Goal: Task Accomplishment & Management: Use online tool/utility

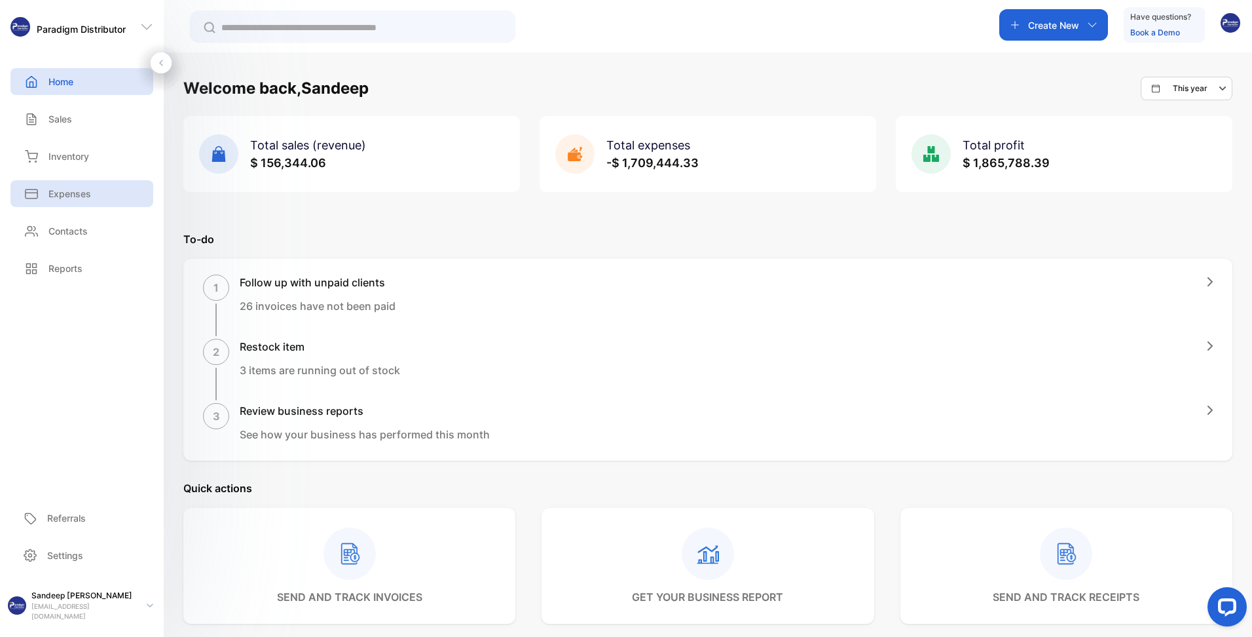
click at [92, 195] on div "Expenses" at bounding box center [81, 193] width 143 height 27
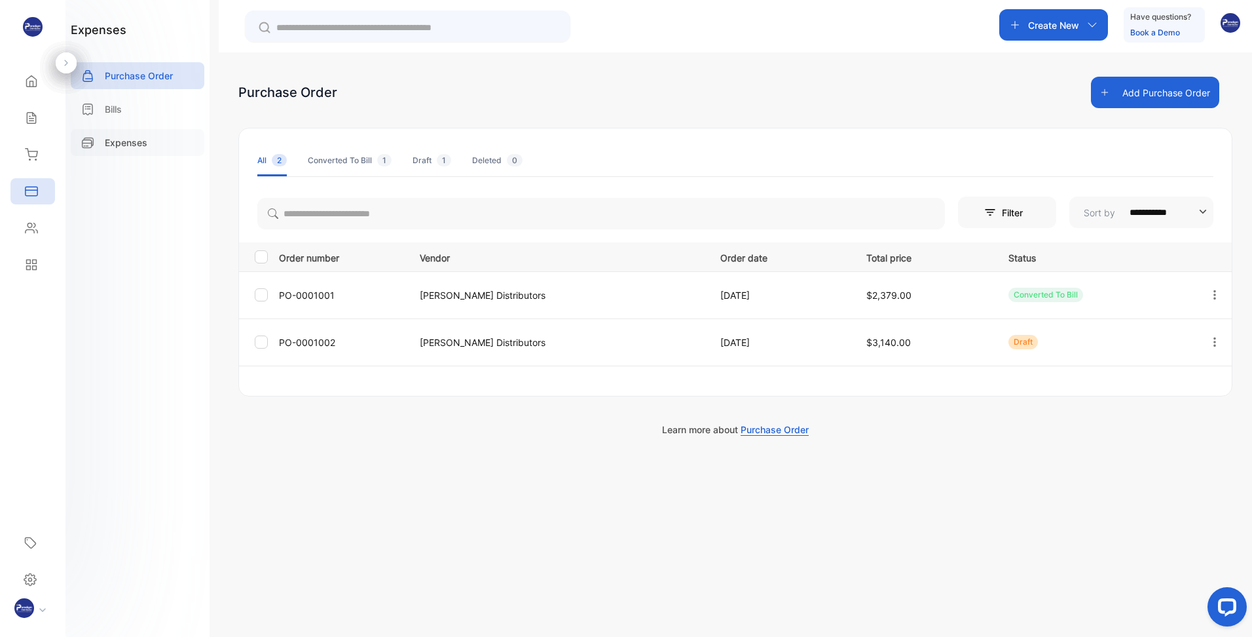
click at [124, 143] on p "Expenses" at bounding box center [126, 143] width 43 height 14
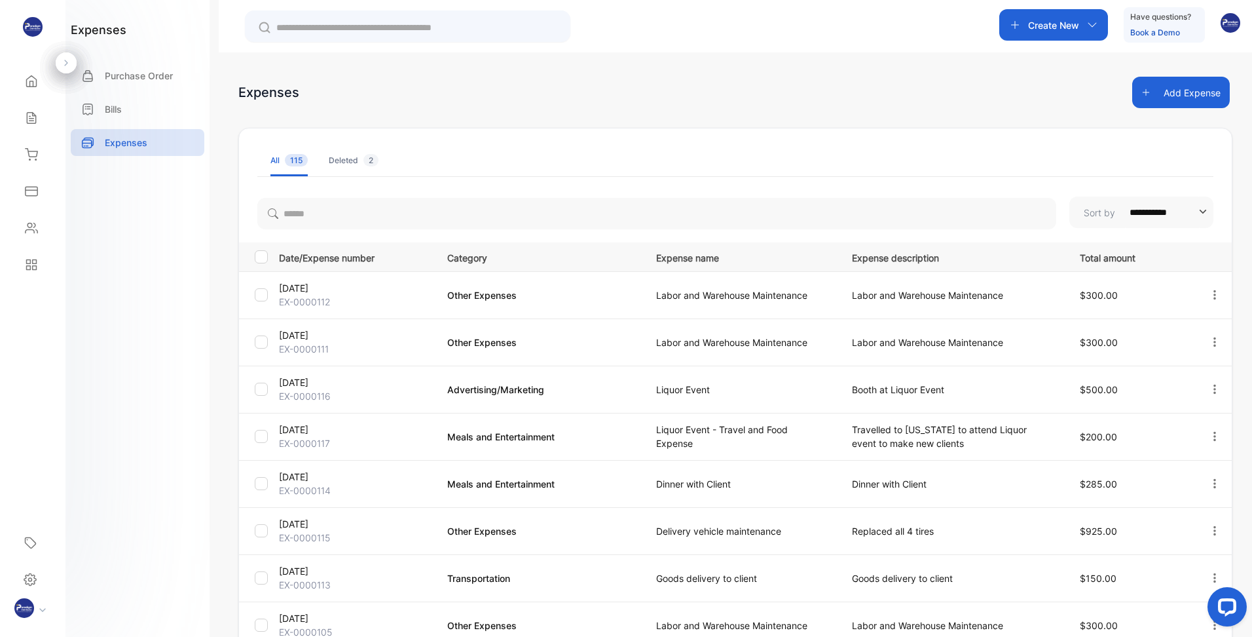
click at [286, 158] on span "115" at bounding box center [296, 160] width 23 height 12
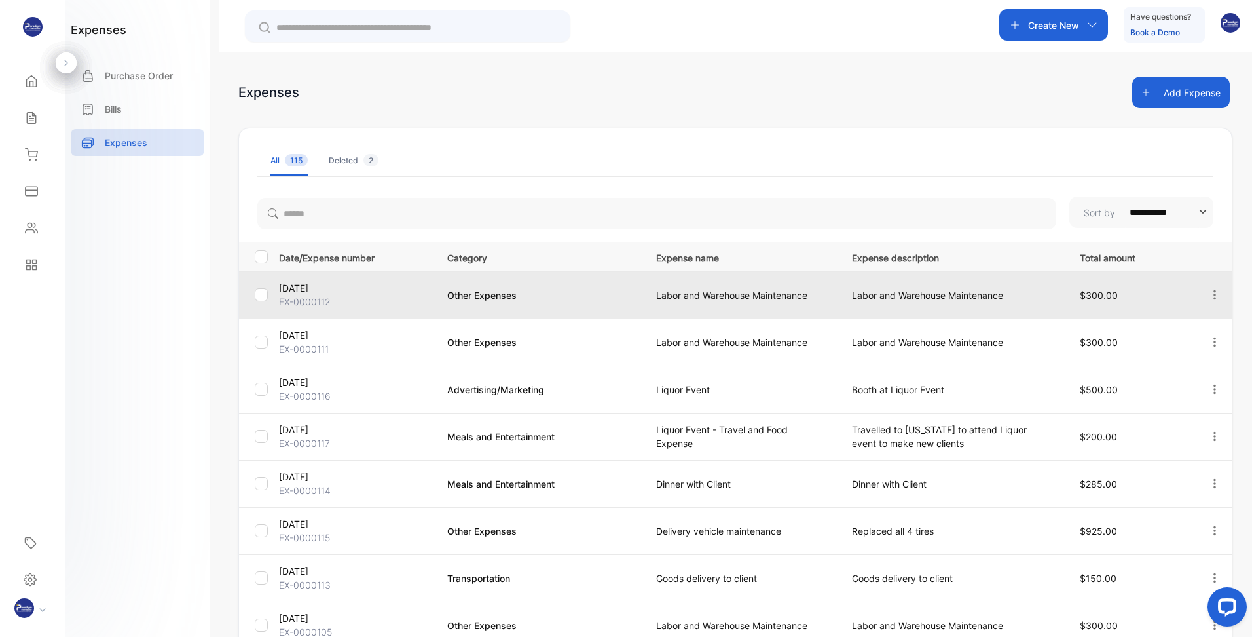
scroll to position [222, 0]
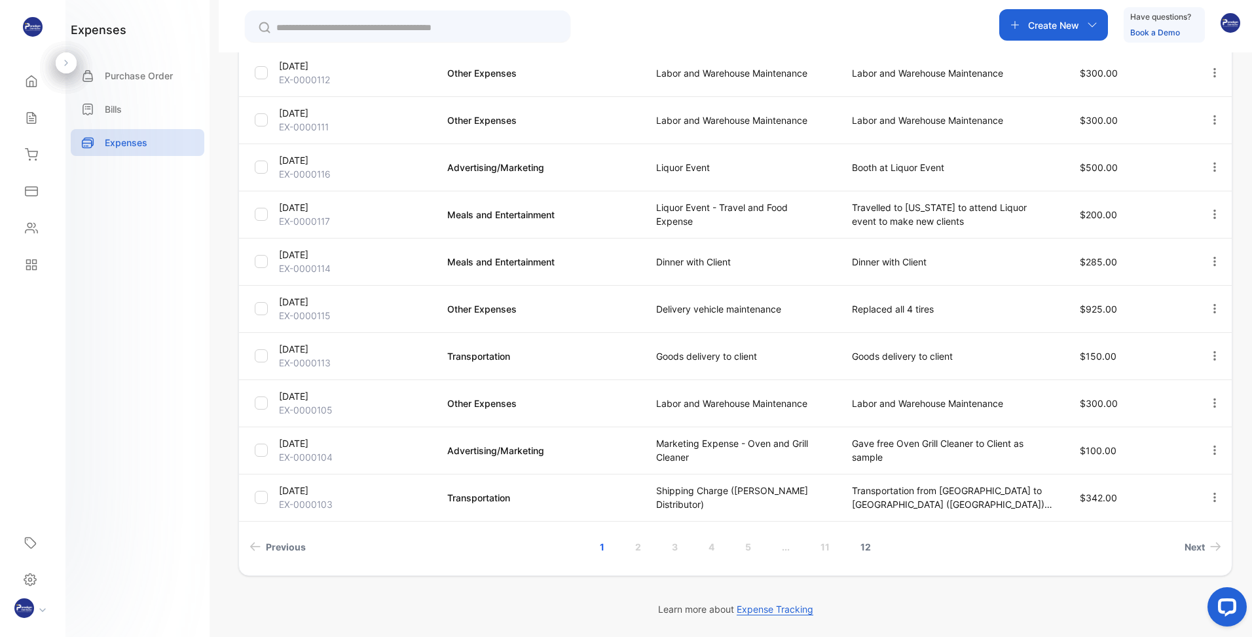
click at [868, 548] on link "12" at bounding box center [866, 546] width 42 height 24
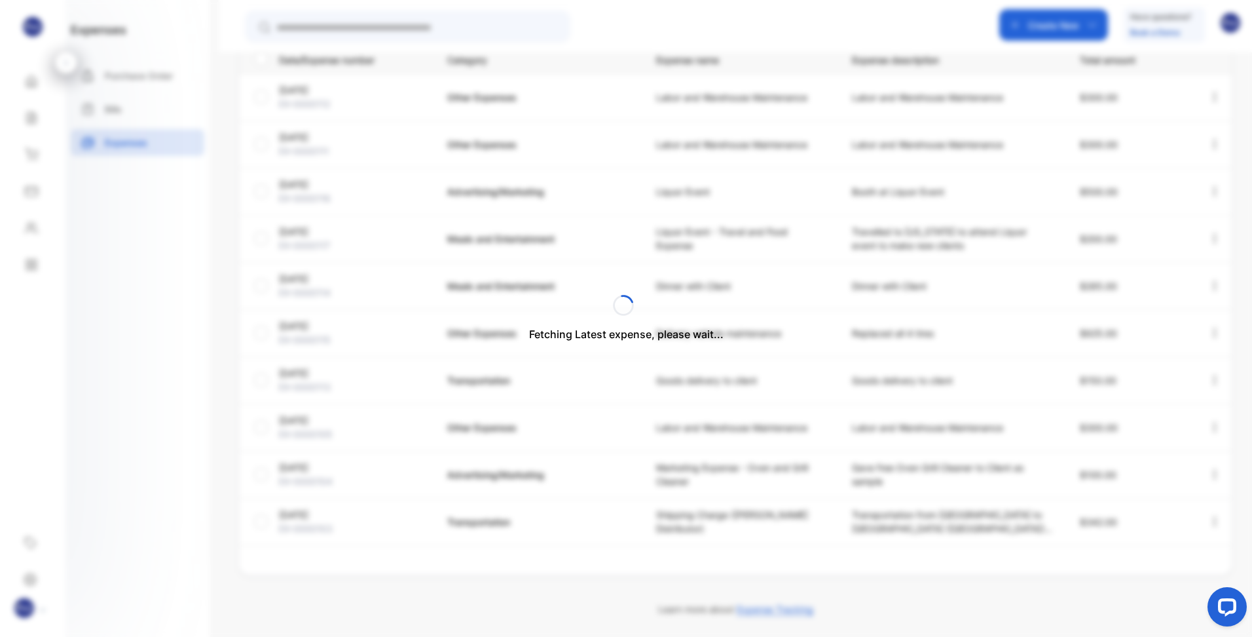
scroll to position [0, 0]
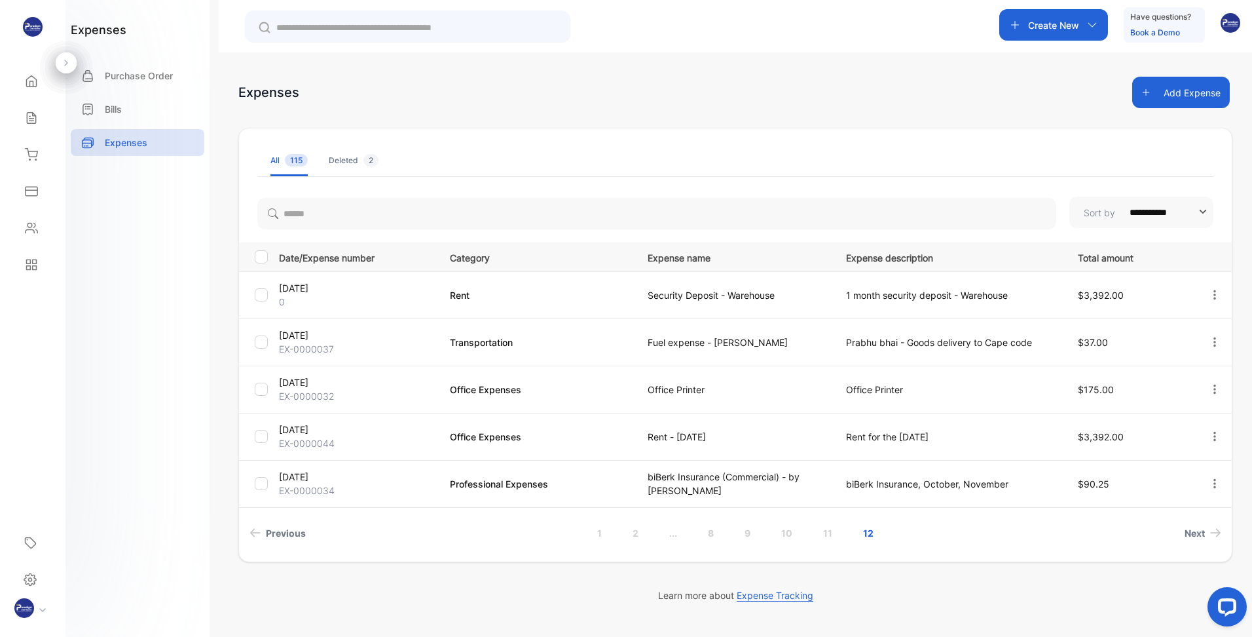
click at [1149, 211] on input "**********" at bounding box center [1163, 211] width 84 height 31
click at [1117, 273] on p "Least Recent" at bounding box center [1144, 275] width 128 height 12
type input "**********"
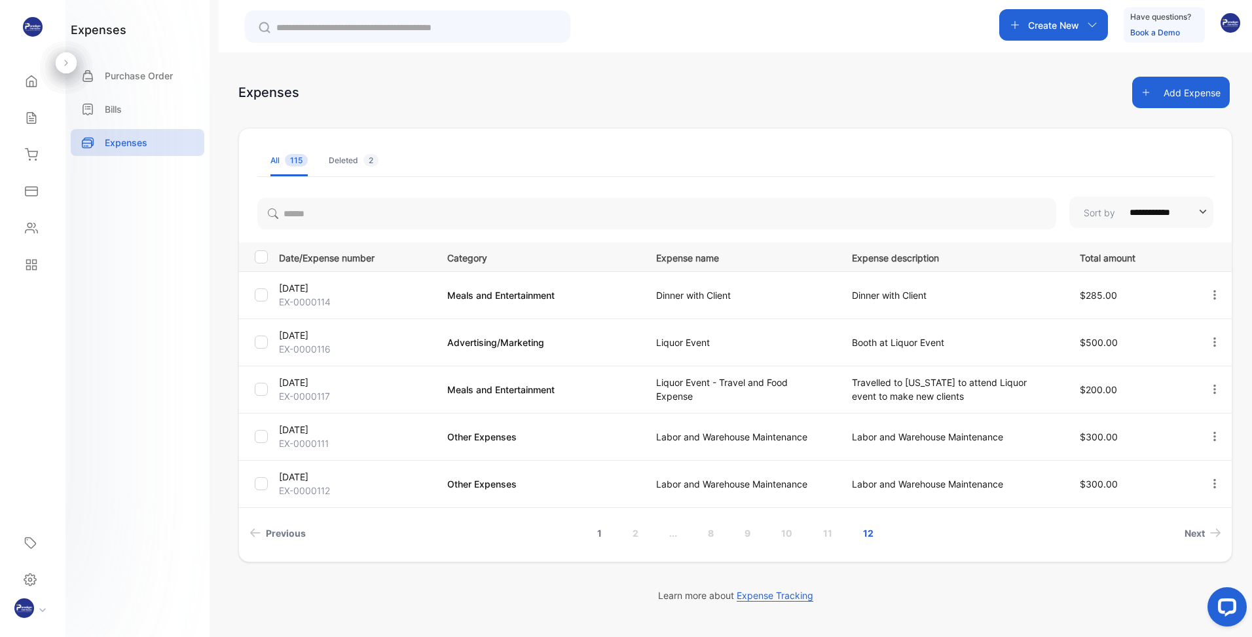
click at [599, 529] on link "1" at bounding box center [600, 533] width 36 height 24
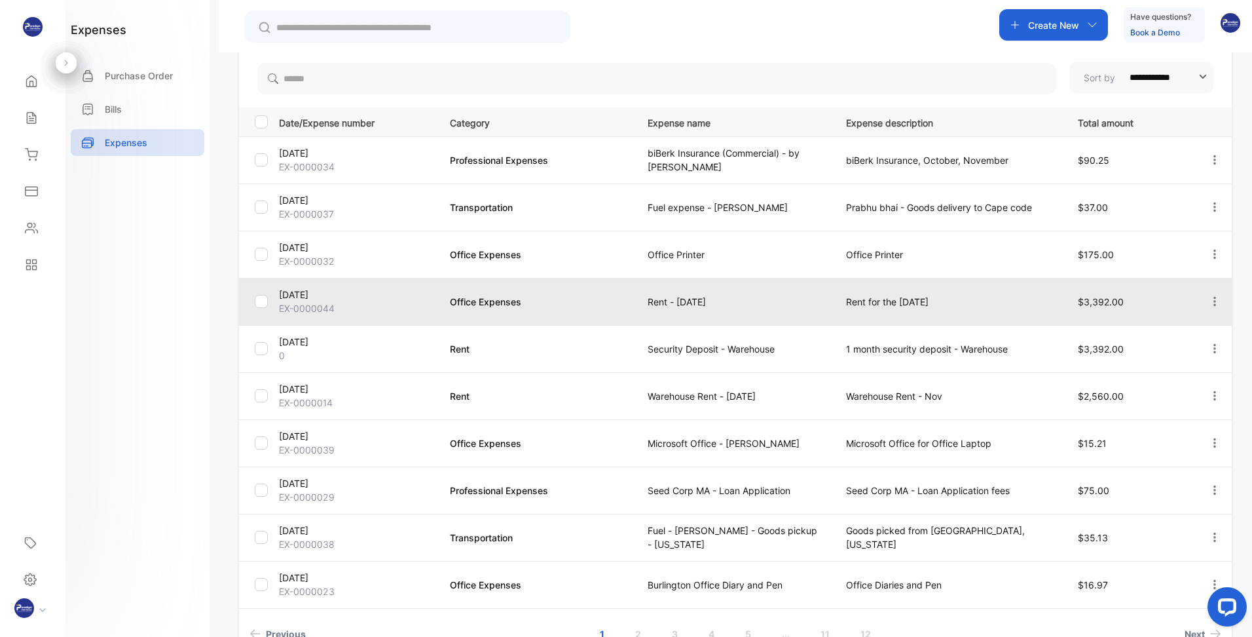
scroll to position [222, 0]
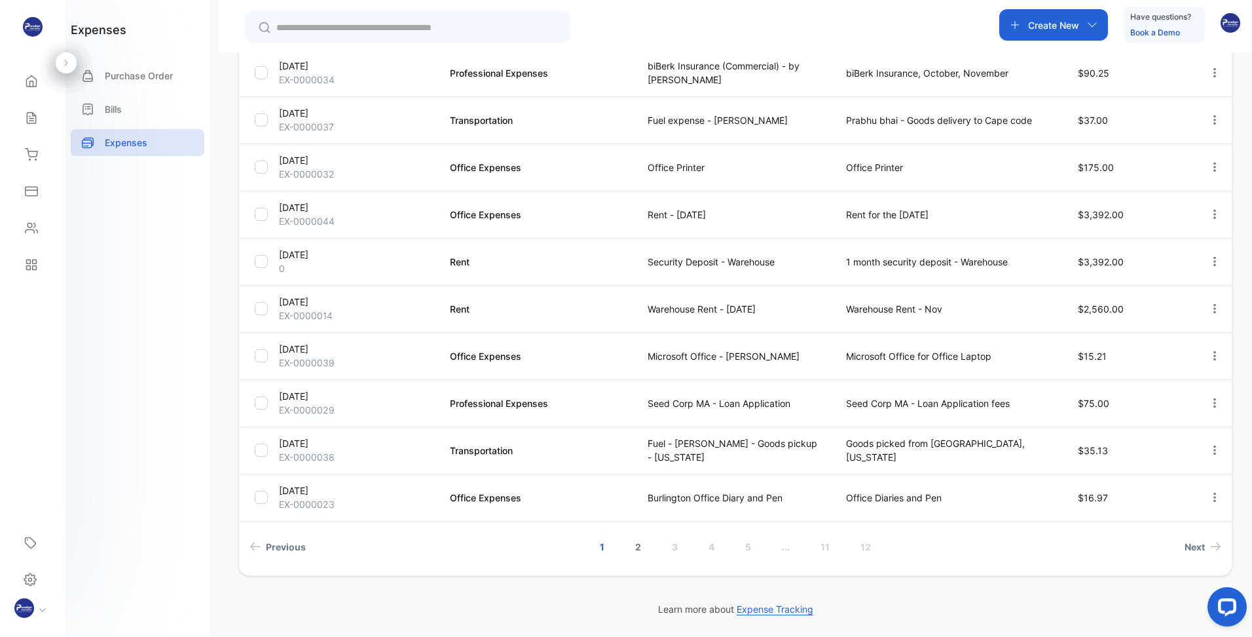
click at [633, 546] on link "2" at bounding box center [638, 546] width 37 height 24
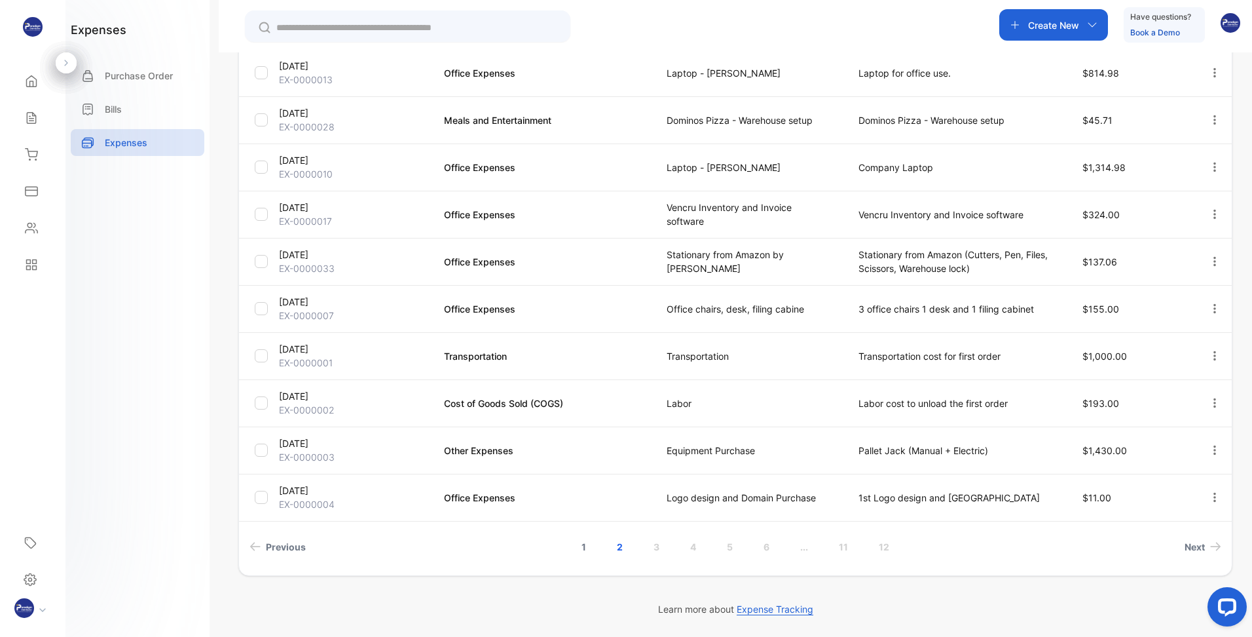
click at [582, 546] on link "1" at bounding box center [584, 546] width 36 height 24
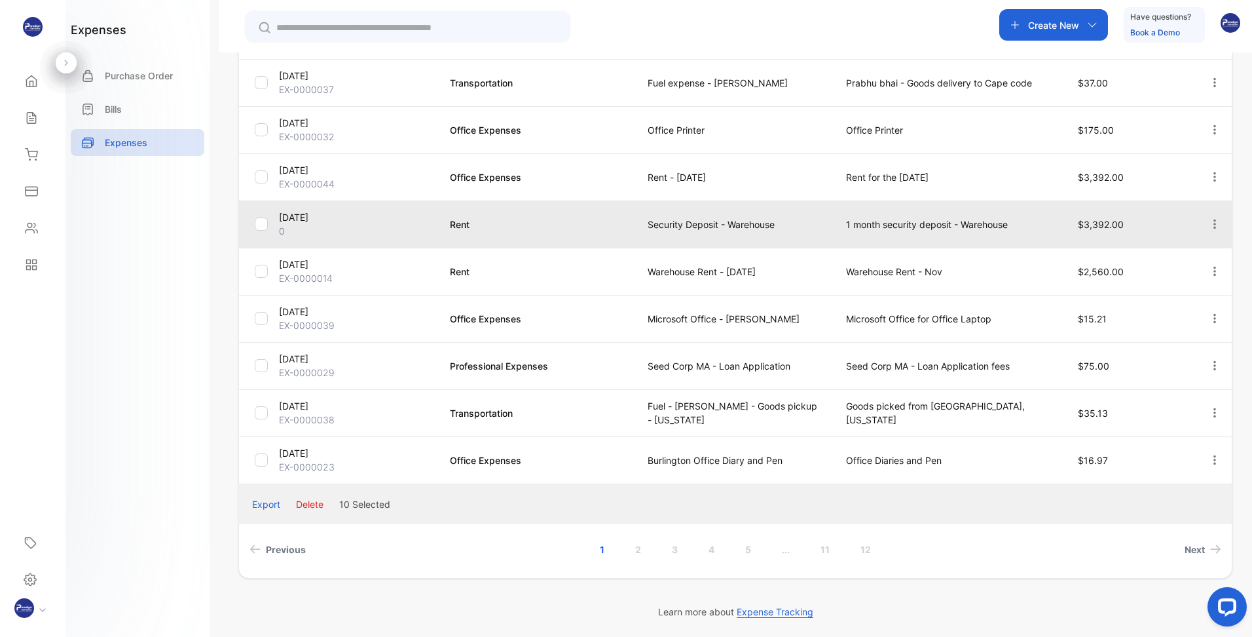
scroll to position [262, 0]
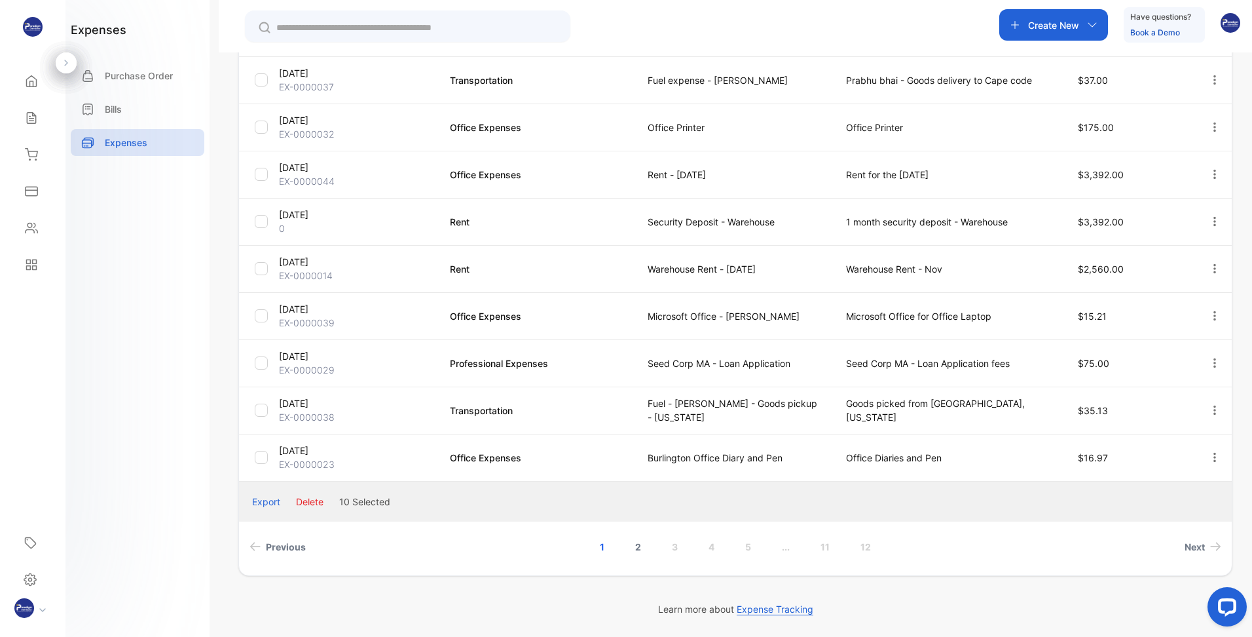
click at [637, 548] on link "2" at bounding box center [638, 546] width 37 height 24
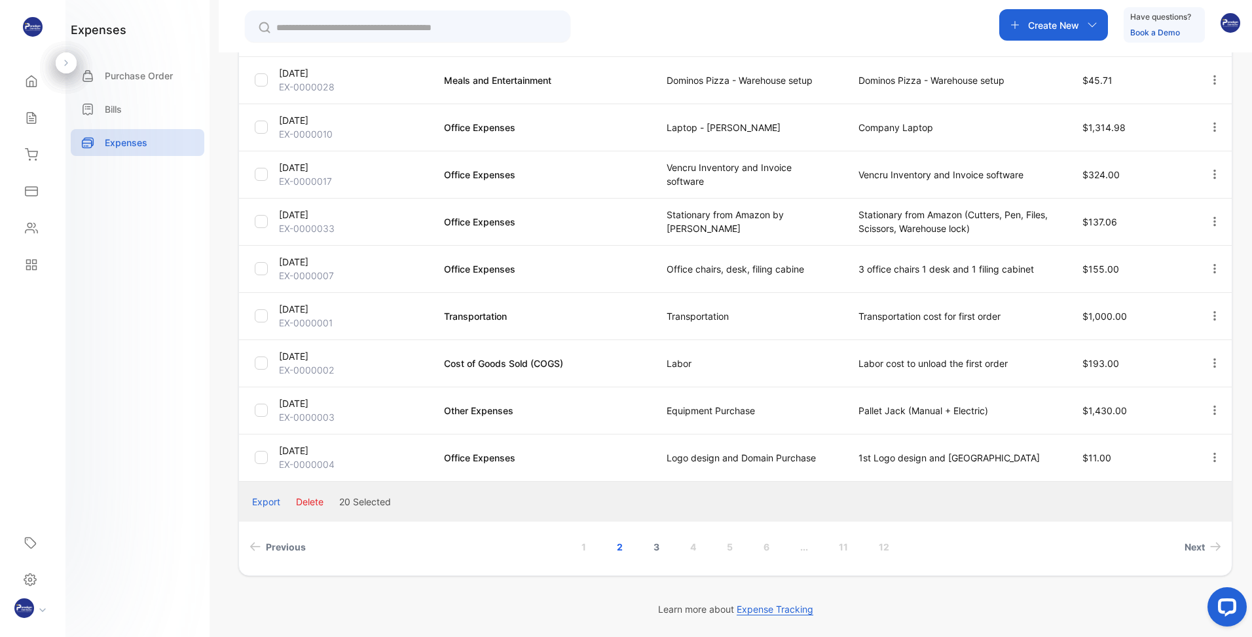
click at [656, 548] on link "3" at bounding box center [656, 546] width 37 height 24
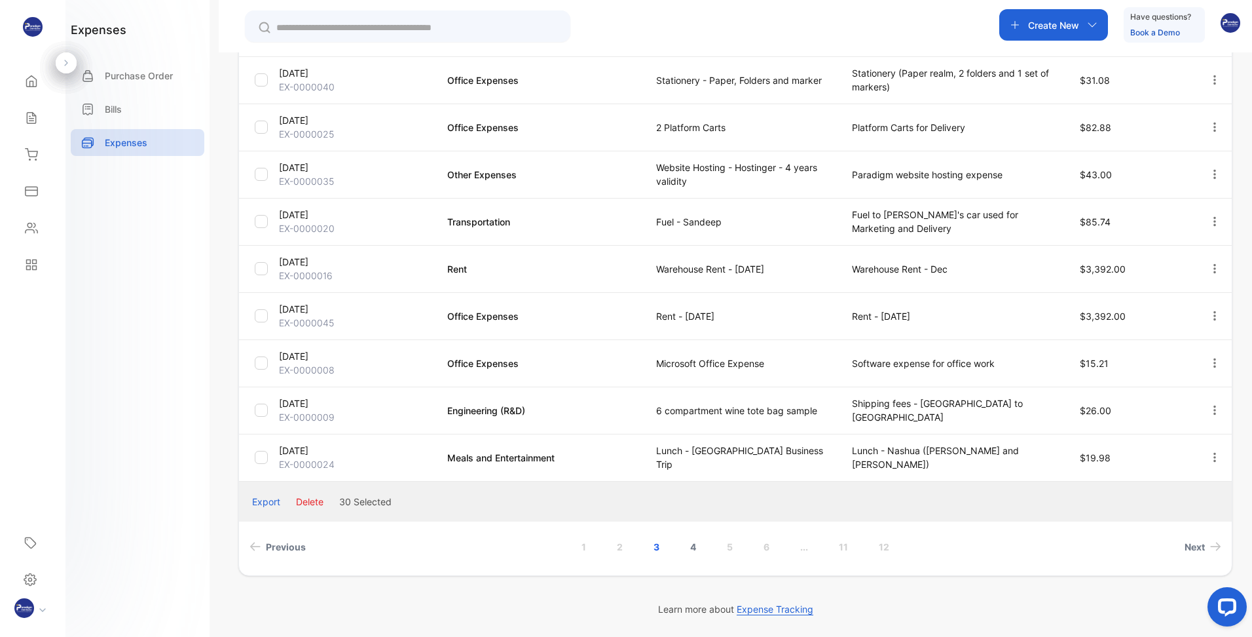
click at [692, 548] on link "4" at bounding box center [693, 546] width 37 height 24
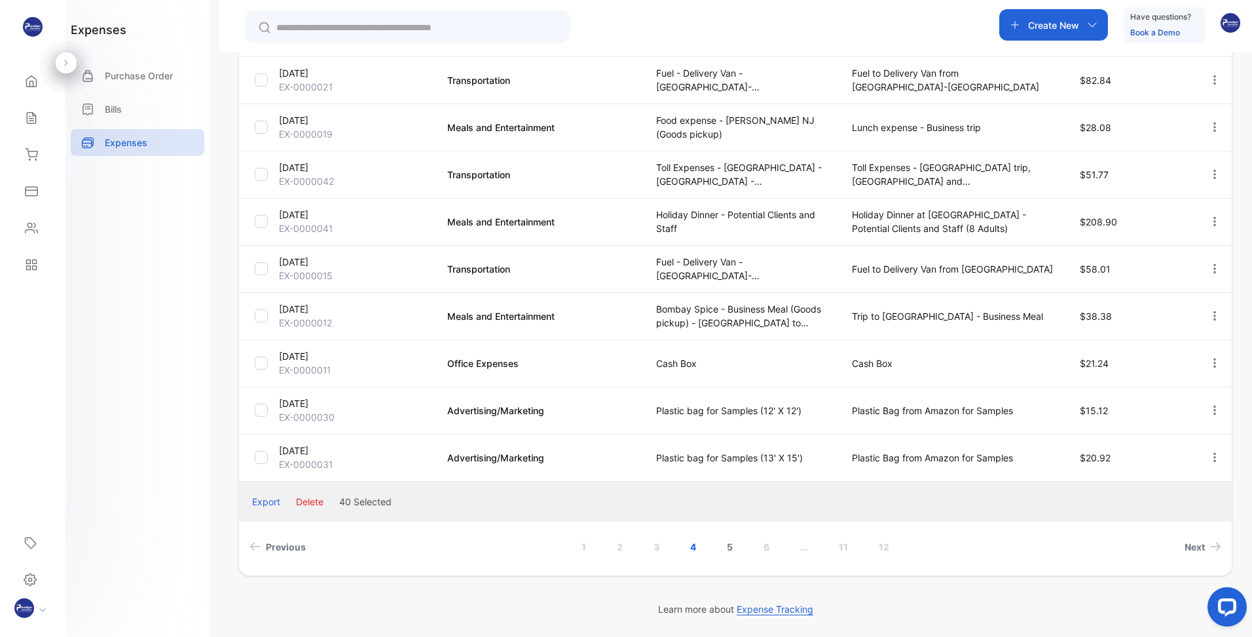
click at [731, 549] on link "5" at bounding box center [729, 546] width 37 height 24
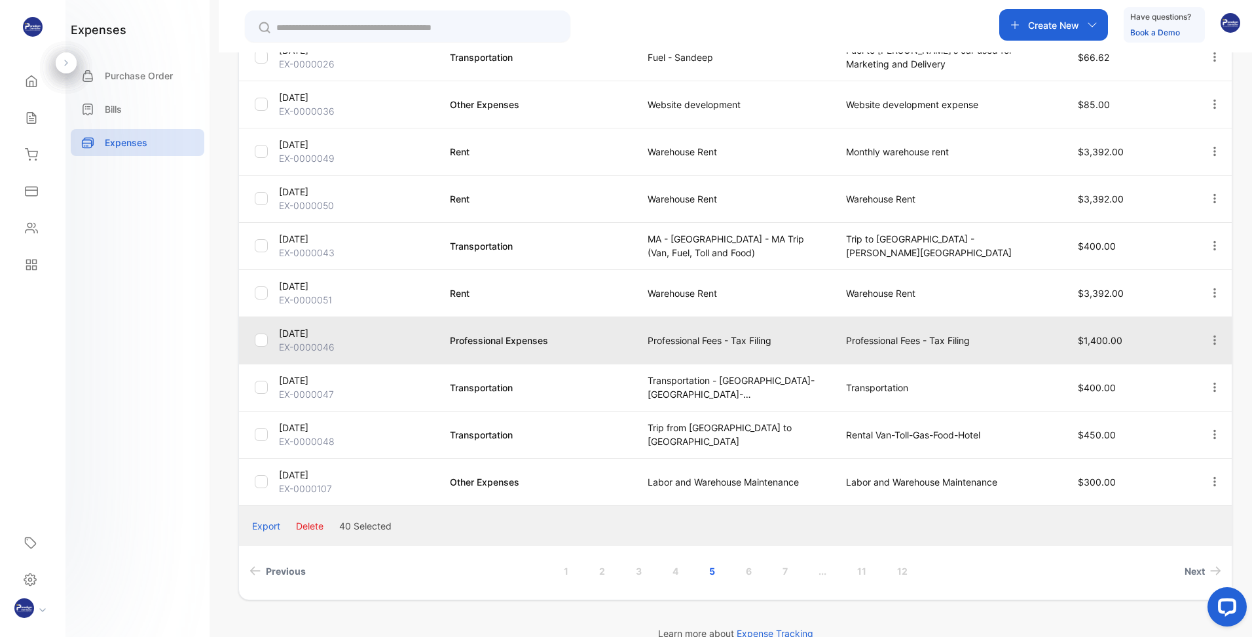
scroll to position [0, 0]
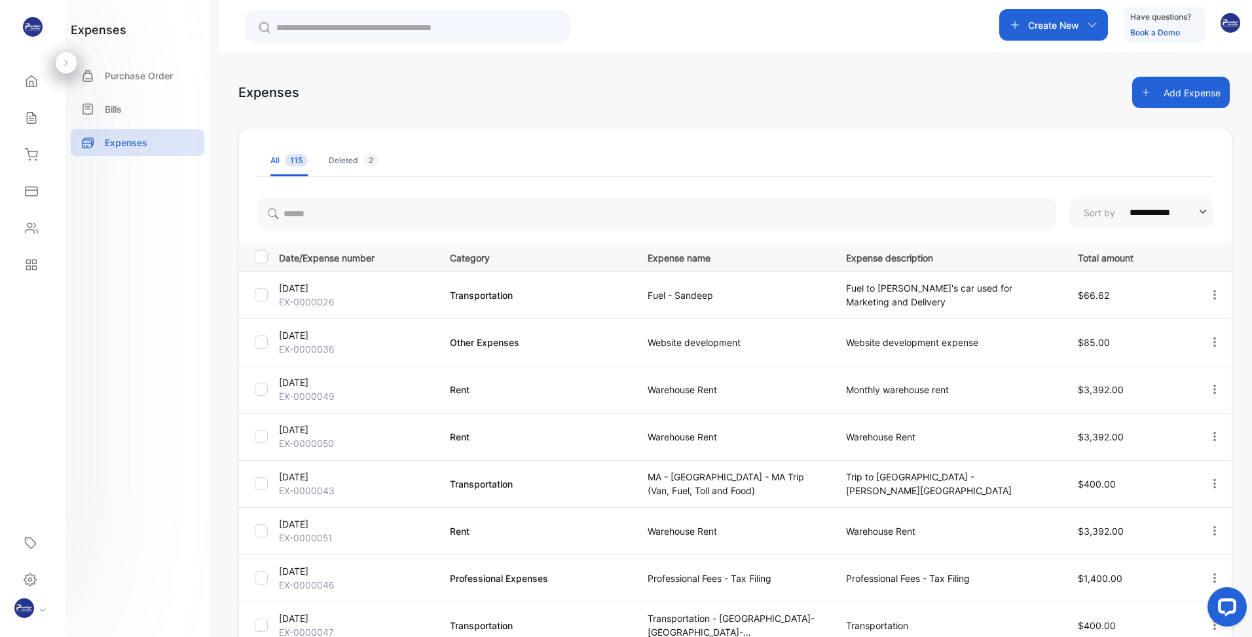
click at [265, 259] on div at bounding box center [261, 256] width 13 height 13
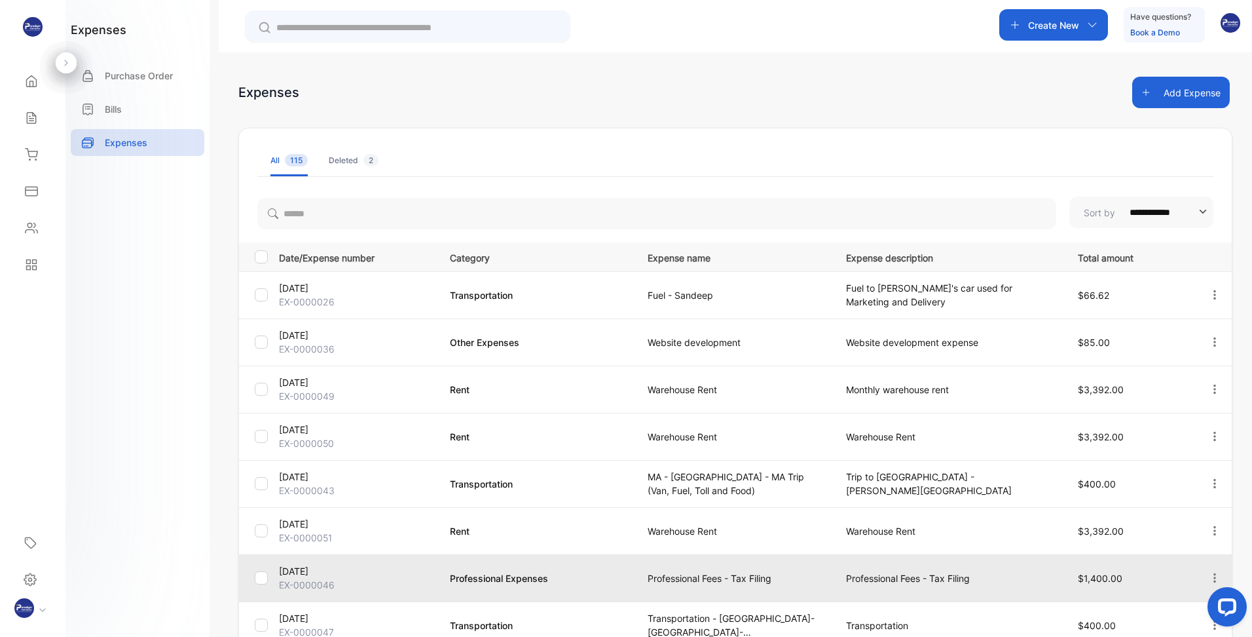
scroll to position [262, 0]
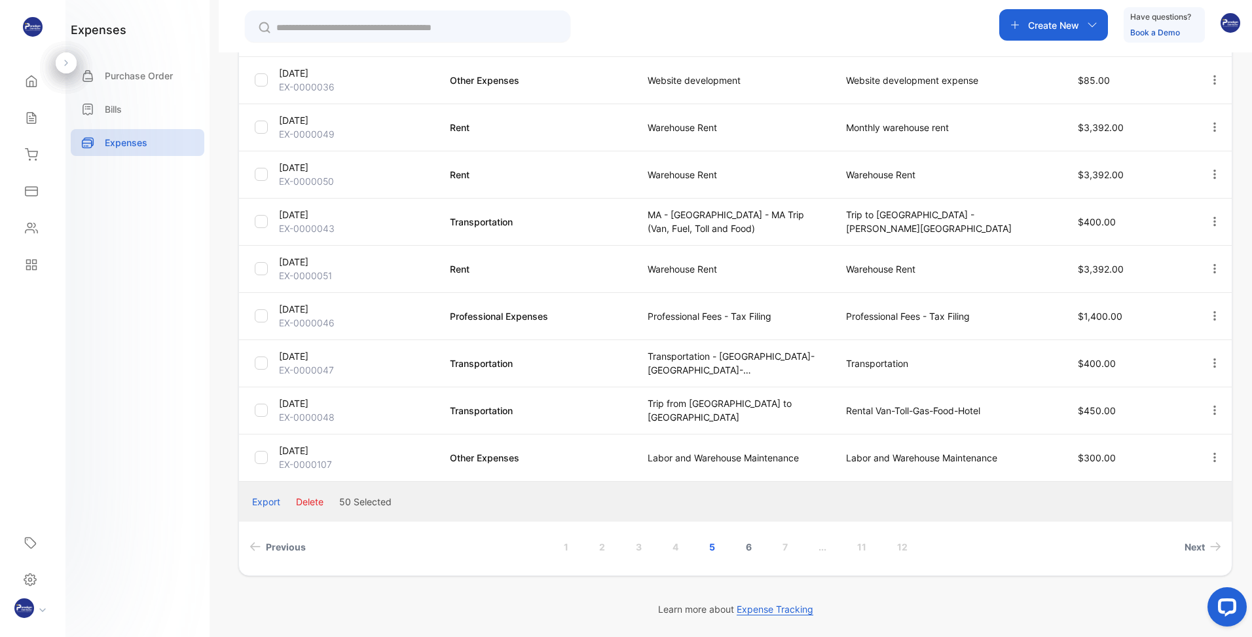
click at [748, 547] on link "6" at bounding box center [748, 546] width 37 height 24
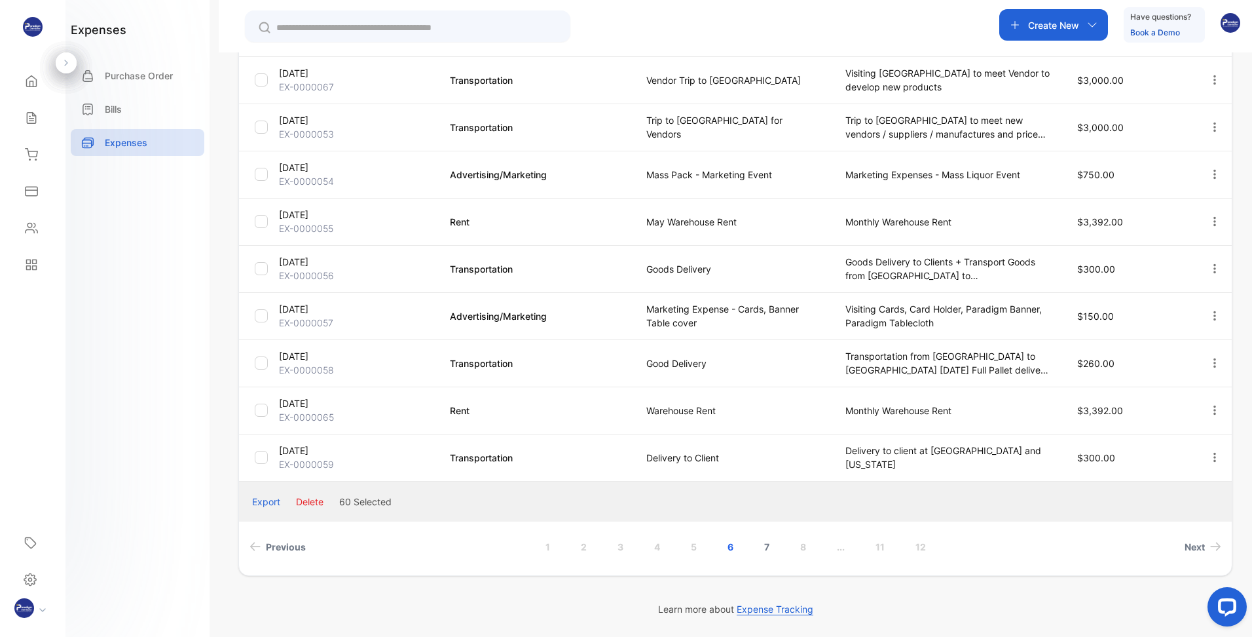
click at [762, 545] on link "7" at bounding box center [767, 546] width 37 height 24
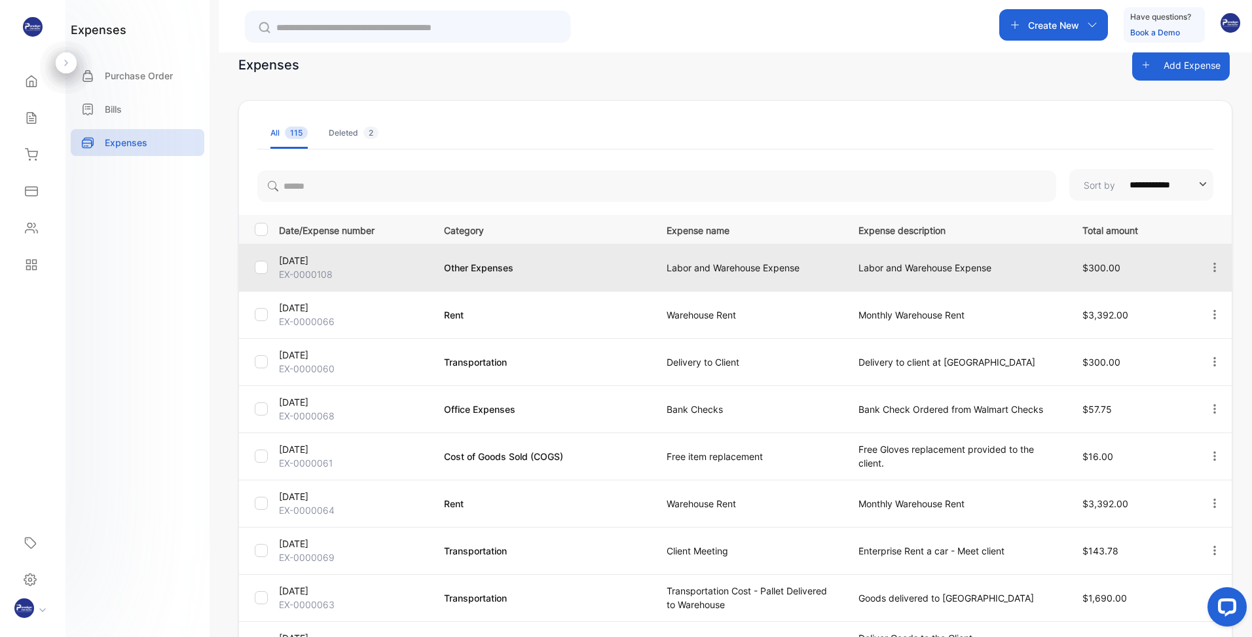
scroll to position [0, 0]
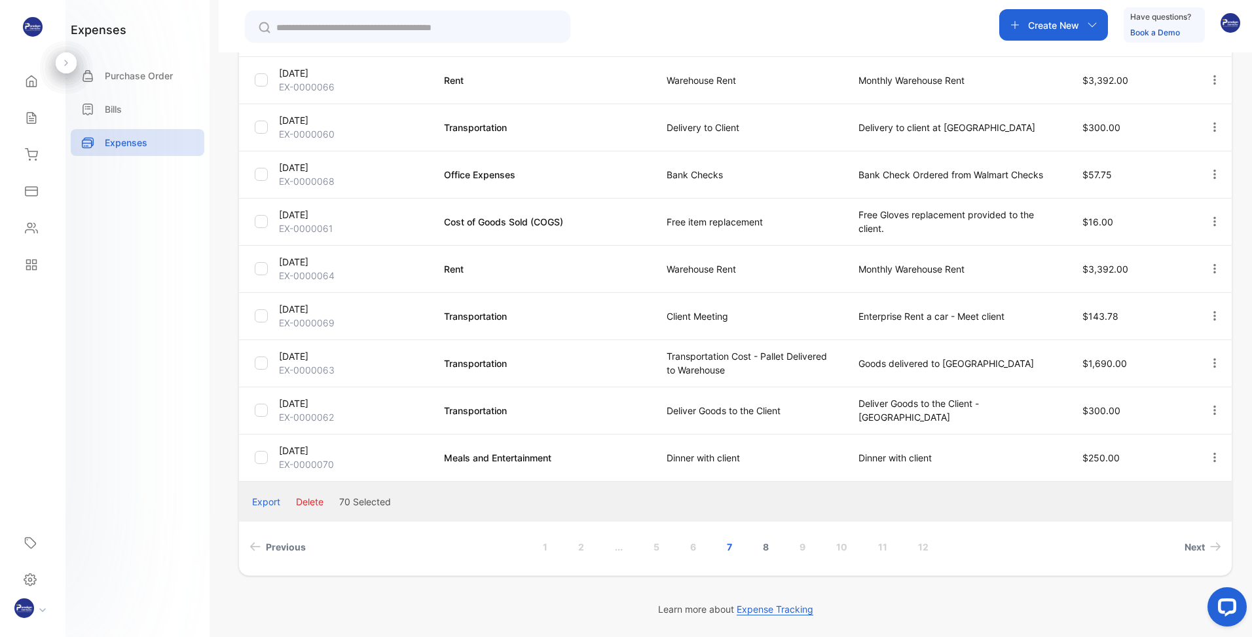
click at [762, 545] on link "8" at bounding box center [765, 546] width 37 height 24
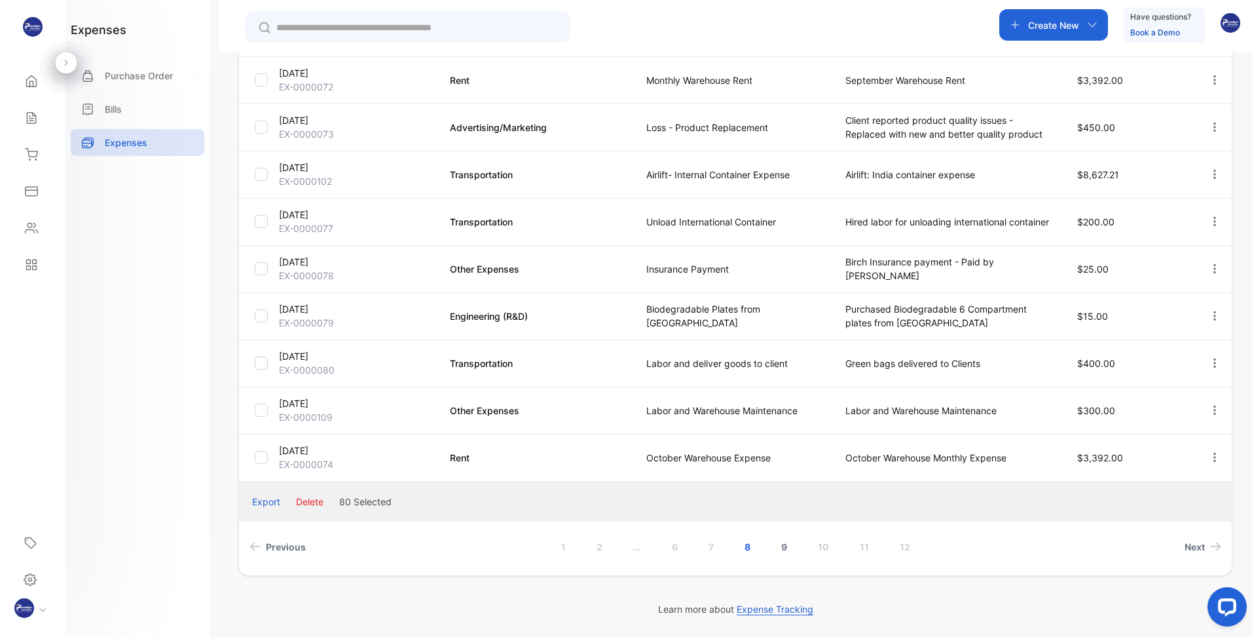
click at [779, 545] on link "9" at bounding box center [784, 546] width 37 height 24
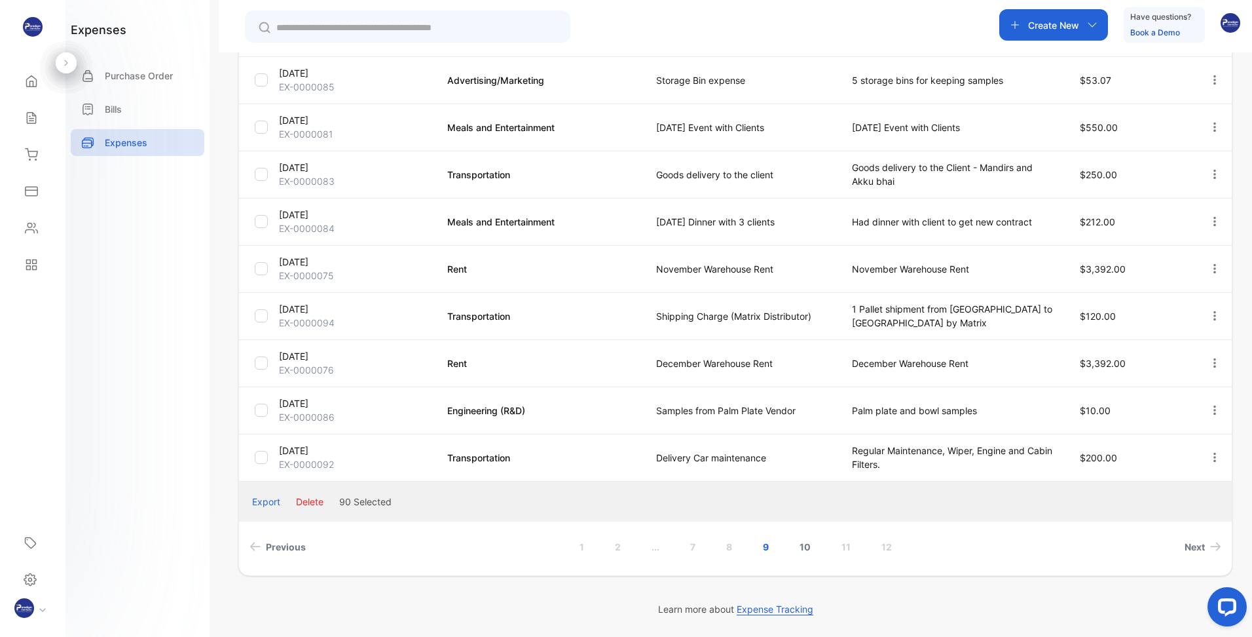
click at [802, 545] on link "10" at bounding box center [805, 546] width 43 height 24
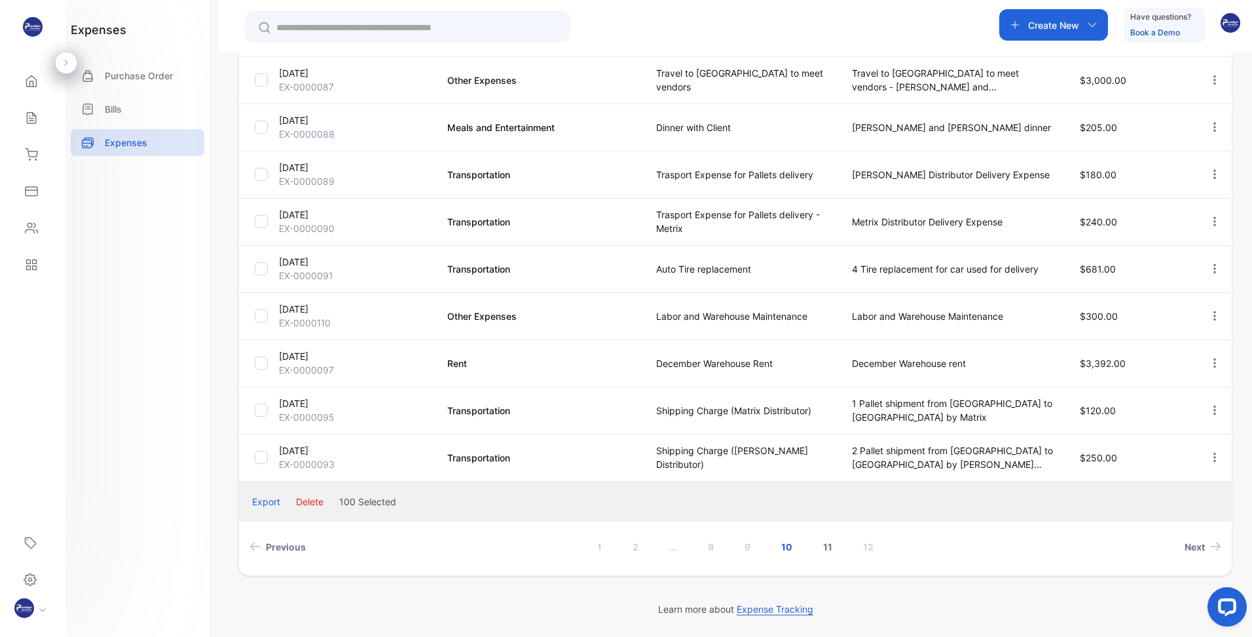
click at [824, 549] on link "11" at bounding box center [828, 546] width 41 height 24
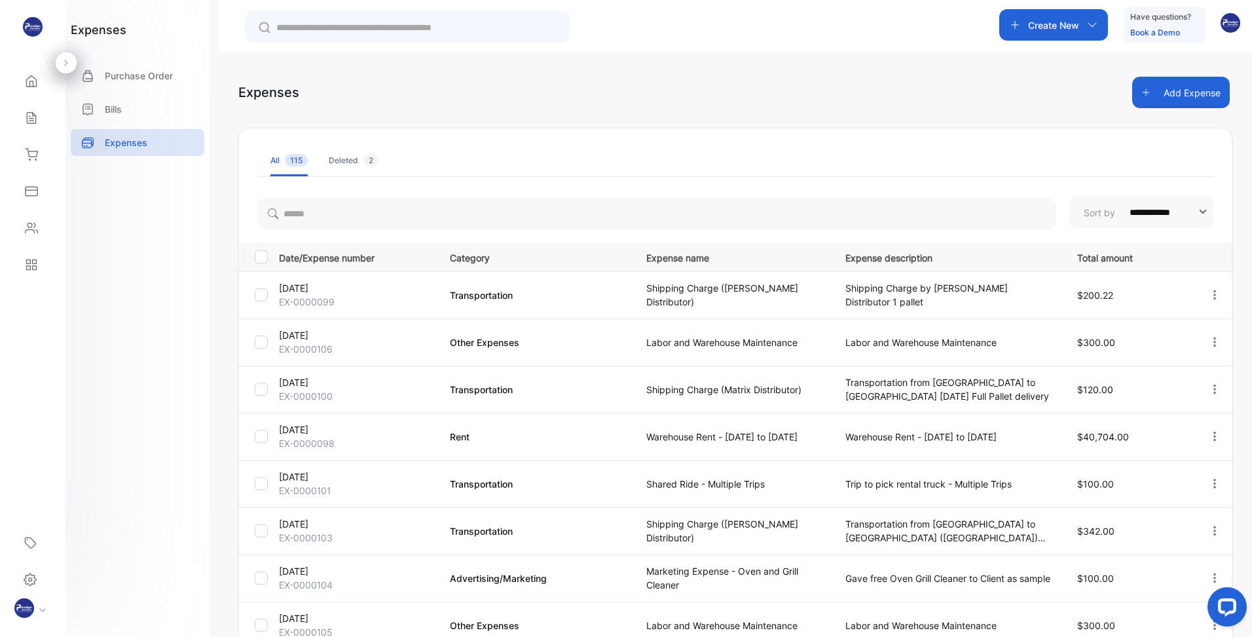
click at [261, 261] on div at bounding box center [261, 256] width 13 height 13
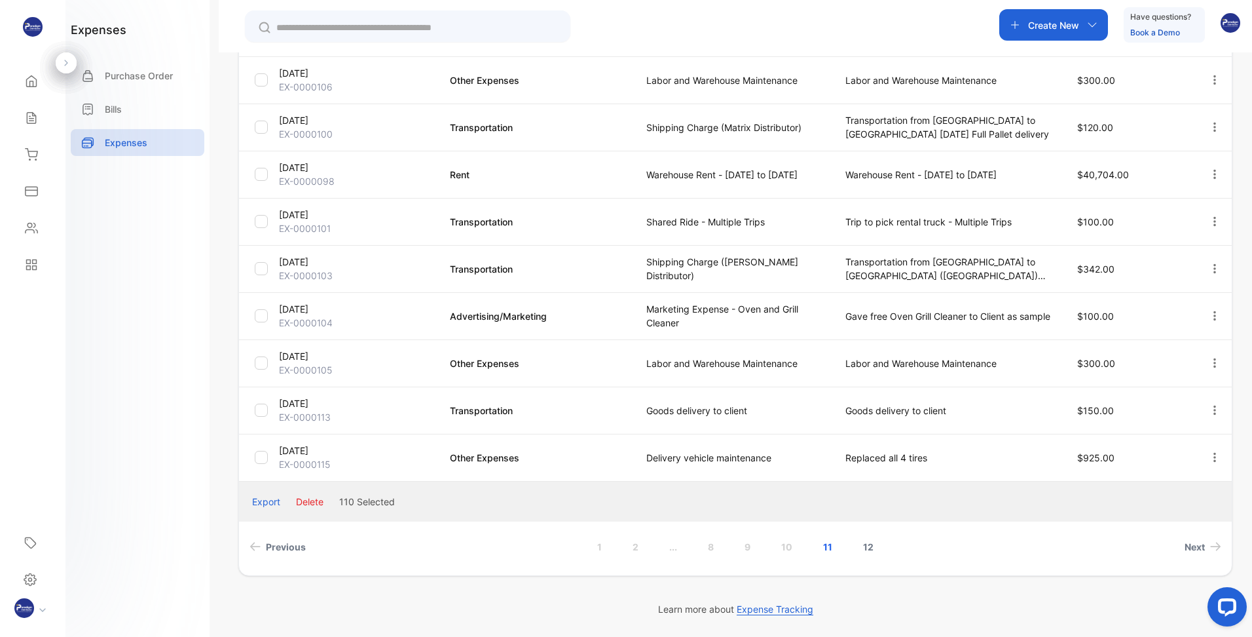
click at [869, 546] on link "12" at bounding box center [868, 546] width 42 height 24
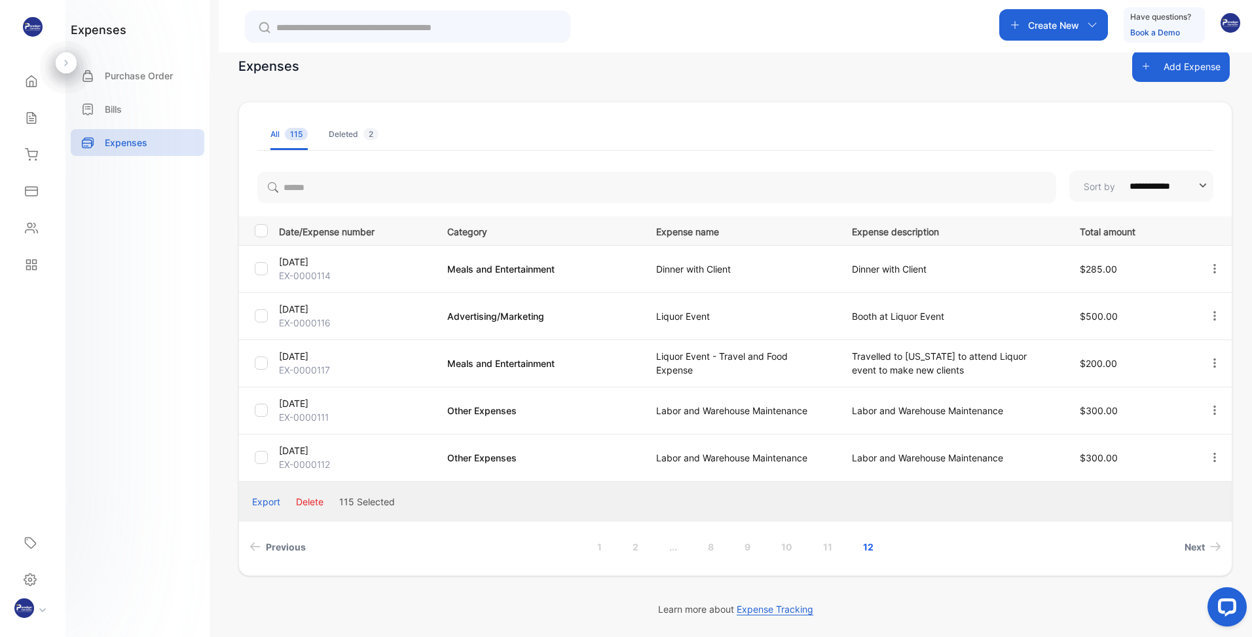
click at [268, 501] on div "Export" at bounding box center [266, 501] width 28 height 14
